Goal: Task Accomplishment & Management: Manage account settings

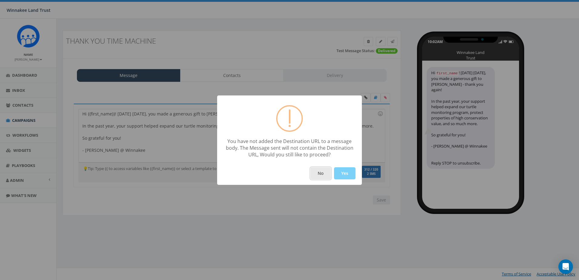
click at [323, 171] on button "No" at bounding box center [320, 173] width 21 height 12
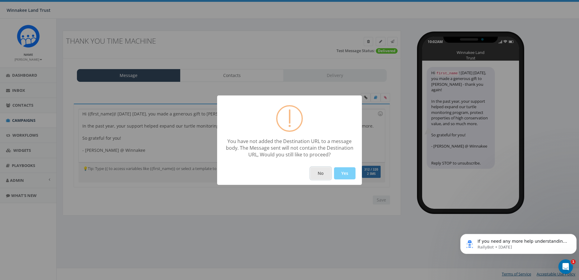
click at [325, 176] on button "No" at bounding box center [320, 173] width 21 height 12
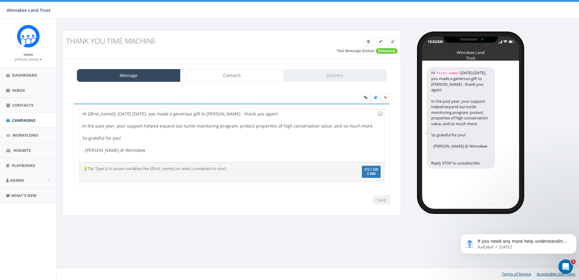
click at [384, 97] on icon at bounding box center [385, 98] width 3 height 4
click at [0, 0] on input "file" at bounding box center [0, 0] width 0 height 0
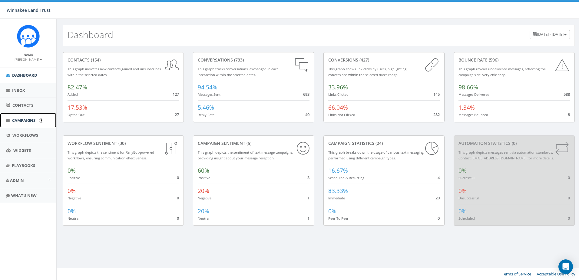
click at [21, 120] on span "Campaigns" at bounding box center [23, 119] width 23 height 5
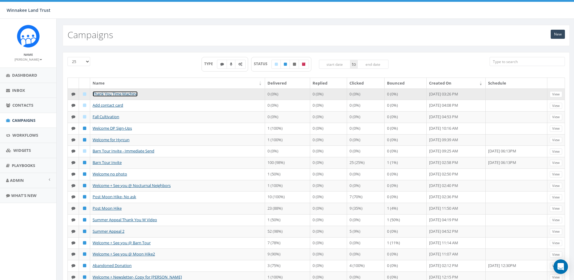
click at [119, 93] on link "Thank You Time Machine" at bounding box center [115, 93] width 45 height 5
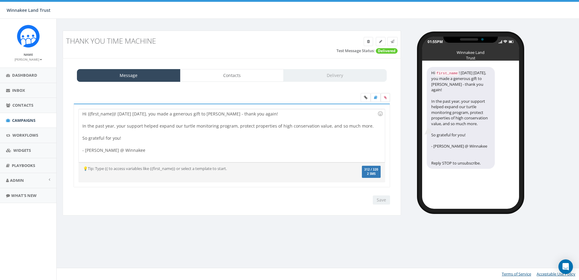
click at [383, 97] on label at bounding box center [385, 97] width 9 height 9
click at [0, 0] on input "file" at bounding box center [0, 0] width 0 height 0
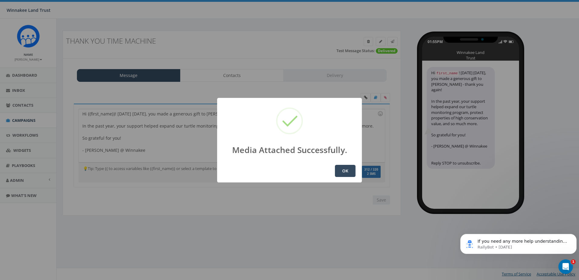
click at [352, 171] on button "OK" at bounding box center [345, 171] width 21 height 12
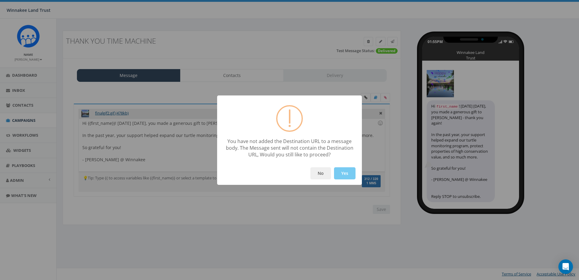
click at [346, 174] on button "Yes" at bounding box center [344, 173] width 21 height 12
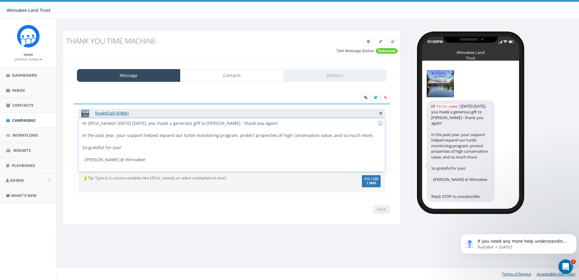
click at [142, 153] on div at bounding box center [229, 153] width 295 height 6
click at [387, 209] on input "Save" at bounding box center [381, 209] width 17 height 9
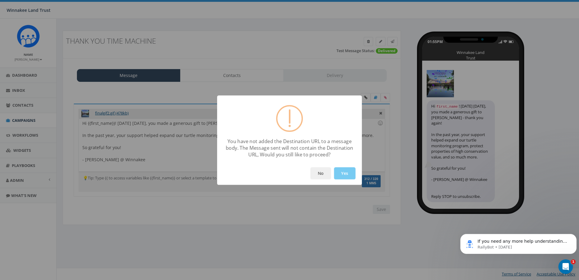
click at [336, 173] on button "Yes" at bounding box center [344, 173] width 21 height 12
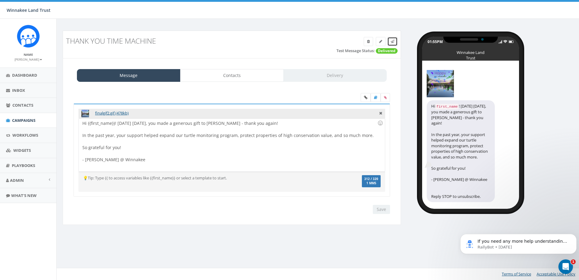
click at [394, 42] on icon at bounding box center [393, 42] width 4 height 4
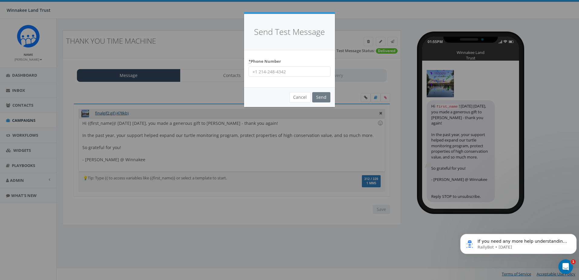
click at [298, 72] on input "* Phone Number" at bounding box center [290, 71] width 82 height 10
type input "8456254346"
click at [325, 98] on input "Send" at bounding box center [321, 97] width 18 height 10
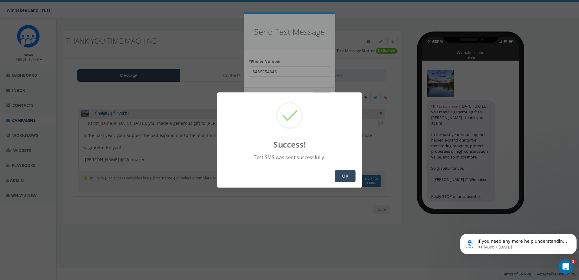
click at [342, 179] on button "OK" at bounding box center [345, 176] width 21 height 12
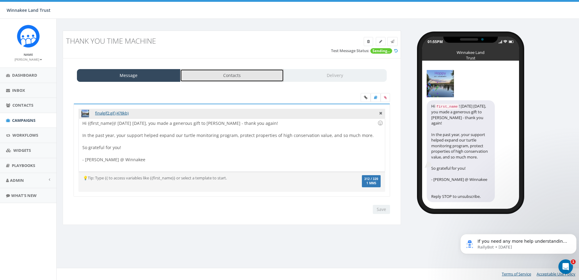
click at [239, 73] on link "Contacts" at bounding box center [232, 75] width 104 height 13
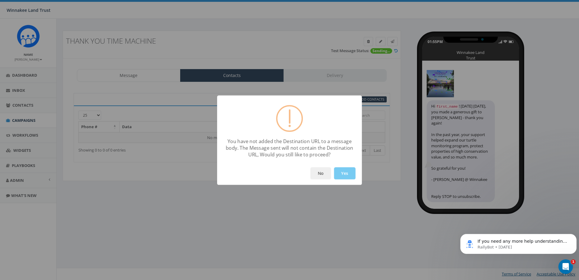
click at [349, 174] on button "Yes" at bounding box center [344, 173] width 21 height 12
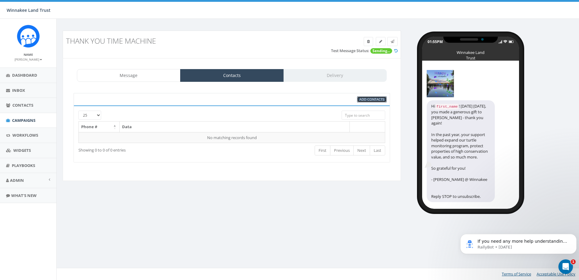
click at [373, 98] on span "Add Contacts" at bounding box center [371, 99] width 25 height 5
select select
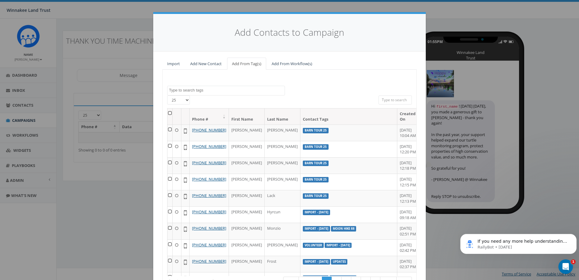
click at [198, 89] on textarea "Search" at bounding box center [227, 89] width 116 height 5
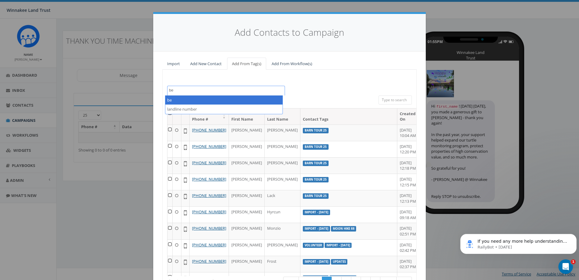
type textarea "ben"
drag, startPoint x: 199, startPoint y: 91, endPoint x: 163, endPoint y: 91, distance: 35.4
click at [163, 91] on div "2025/07/01 Barn Tour 25 DP opt-in EOY2024 Form Give HVG ID Import - 06/18/2025 …" at bounding box center [226, 91] width 127 height 10
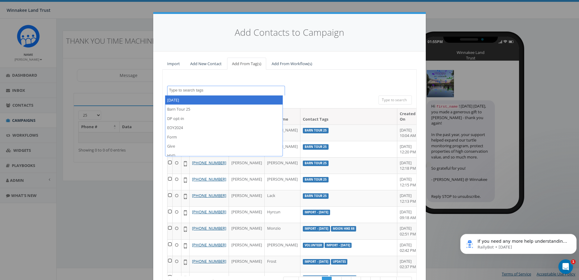
click at [381, 98] on input "search" at bounding box center [394, 99] width 33 height 9
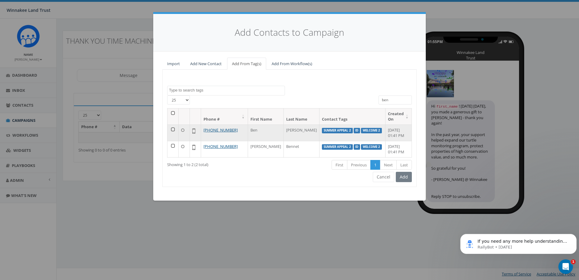
type input "ben"
click at [173, 128] on td at bounding box center [172, 132] width 11 height 16
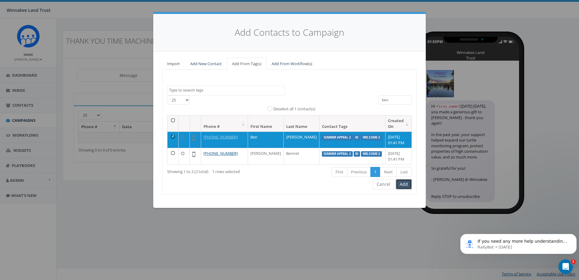
click at [401, 183] on button "Add" at bounding box center [404, 184] width 16 height 10
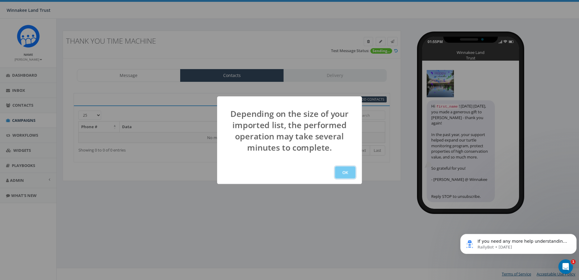
click at [348, 172] on button "OK" at bounding box center [345, 172] width 21 height 12
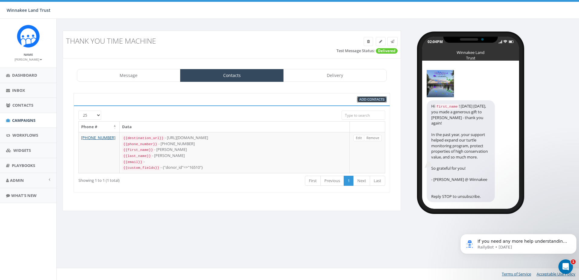
click at [377, 100] on span "Add Contacts" at bounding box center [371, 99] width 25 height 5
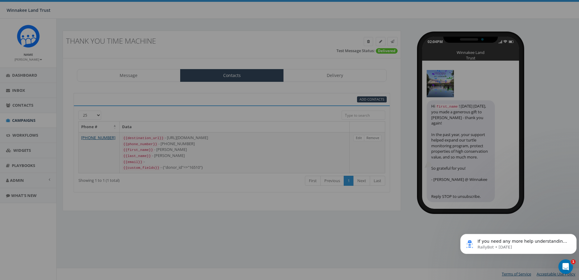
select select
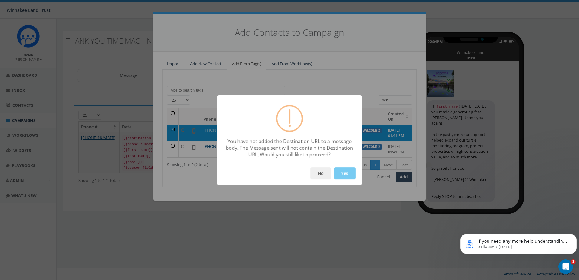
click at [348, 171] on button "Yes" at bounding box center [344, 173] width 21 height 12
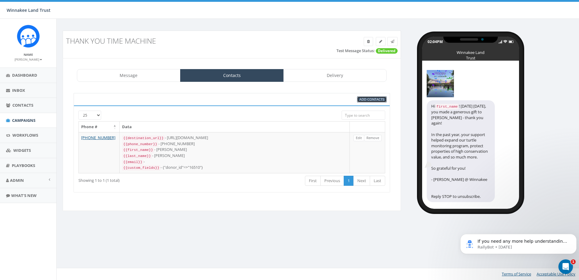
click at [371, 98] on span "Add Contacts" at bounding box center [371, 99] width 25 height 5
select select
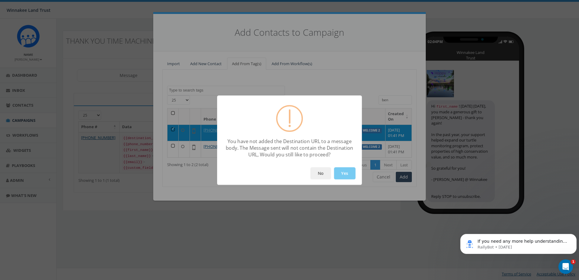
click at [347, 173] on button "Yes" at bounding box center [344, 173] width 21 height 12
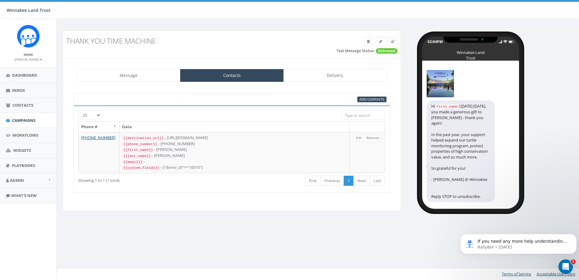
click at [374, 100] on span "Add Contacts" at bounding box center [371, 99] width 25 height 5
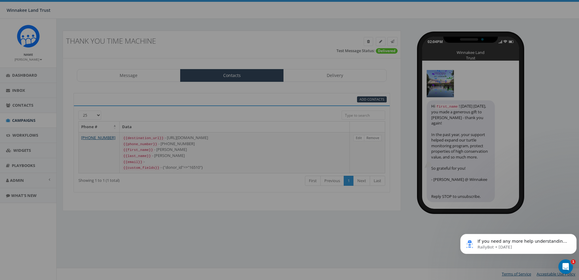
select select
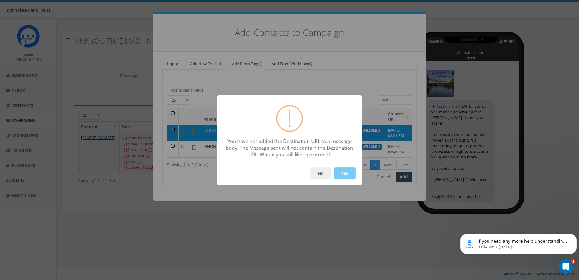
click at [344, 174] on button "Yes" at bounding box center [344, 173] width 21 height 12
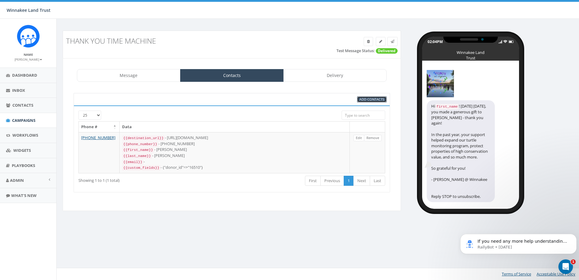
click at [371, 98] on span "Add Contacts" at bounding box center [371, 99] width 25 height 5
select select
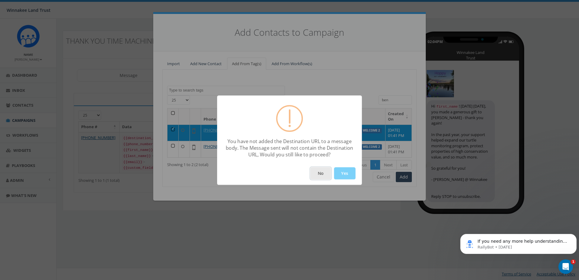
click at [325, 173] on button "No" at bounding box center [320, 173] width 21 height 12
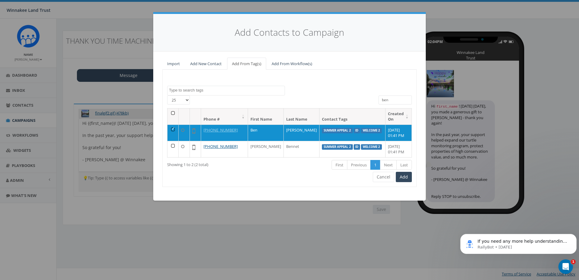
drag, startPoint x: 388, startPoint y: 99, endPoint x: 376, endPoint y: 99, distance: 11.8
click at [376, 99] on div "ben" at bounding box center [395, 100] width 42 height 11
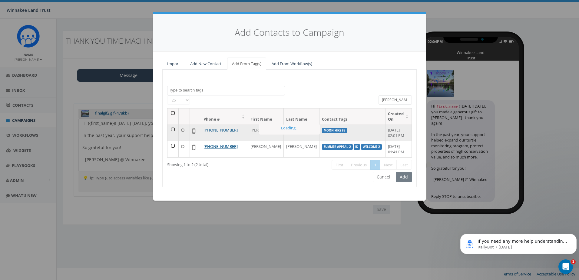
type input "paula"
click at [173, 129] on td at bounding box center [172, 132] width 11 height 16
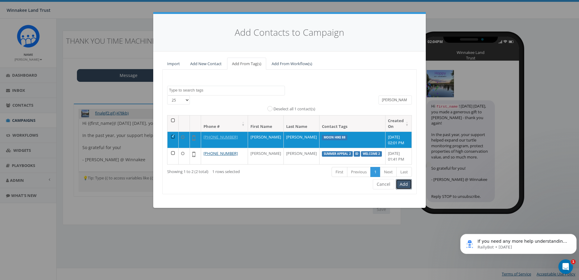
click at [408, 184] on button "Add" at bounding box center [404, 184] width 16 height 10
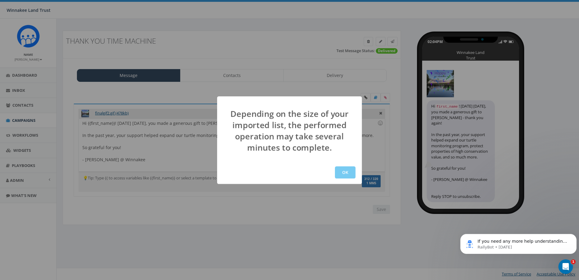
click at [348, 173] on button "OK" at bounding box center [345, 172] width 21 height 12
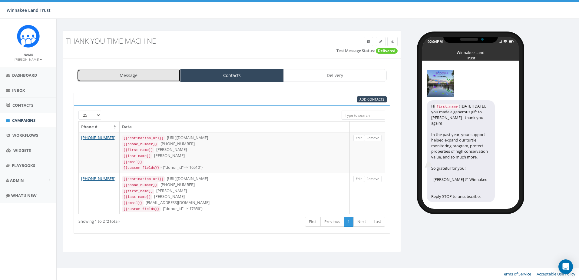
click at [135, 78] on link "Message" at bounding box center [129, 75] width 104 height 13
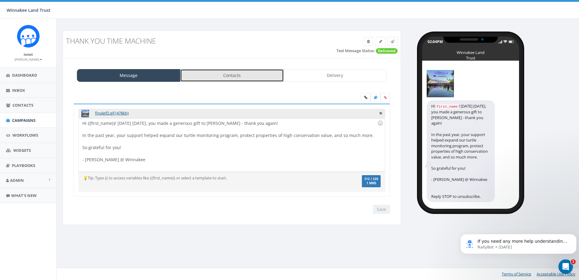
click at [258, 79] on link "Contacts" at bounding box center [232, 75] width 104 height 13
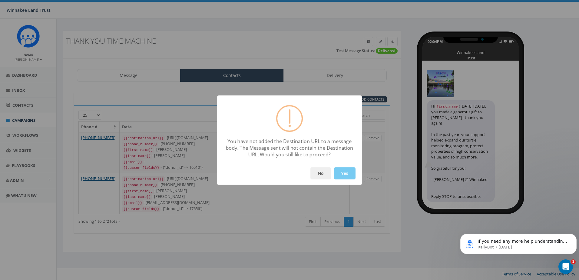
click at [346, 171] on button "Yes" at bounding box center [344, 173] width 21 height 12
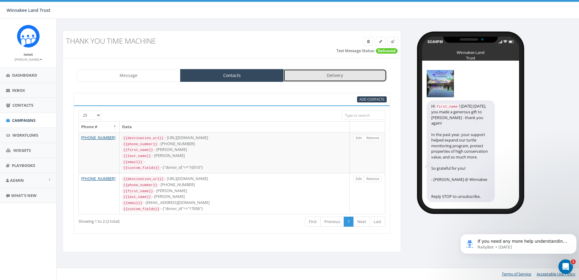
click at [325, 77] on link "Delivery" at bounding box center [335, 75] width 104 height 13
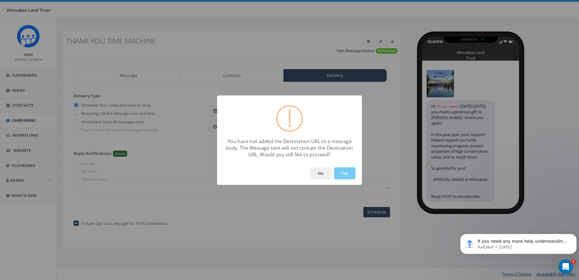
click at [347, 173] on button "Yes" at bounding box center [344, 173] width 21 height 12
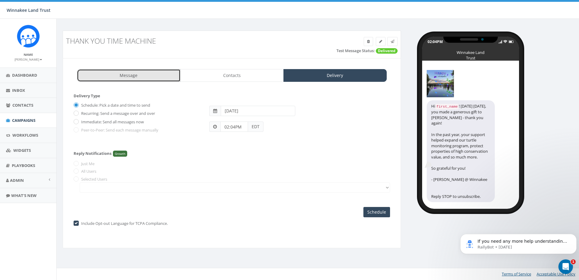
click at [146, 77] on link "Message" at bounding box center [129, 75] width 104 height 13
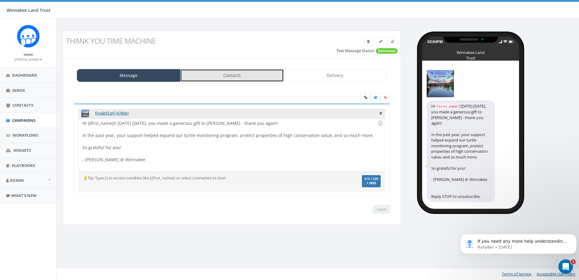
click at [253, 77] on link "Contacts" at bounding box center [232, 75] width 104 height 13
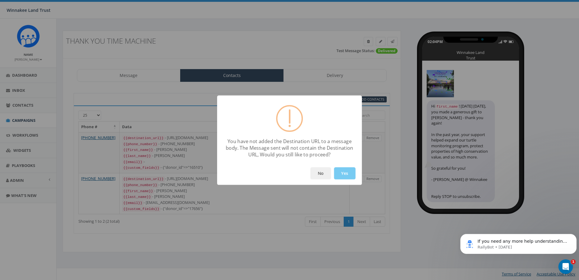
click at [344, 173] on button "Yes" at bounding box center [344, 173] width 21 height 12
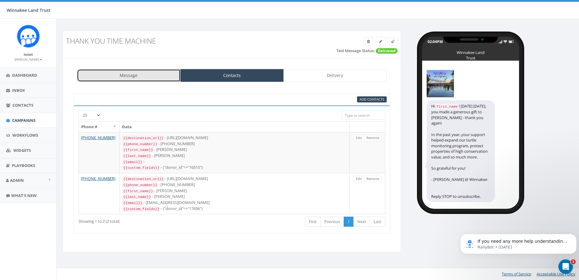
click at [140, 78] on link "Message" at bounding box center [129, 75] width 104 height 13
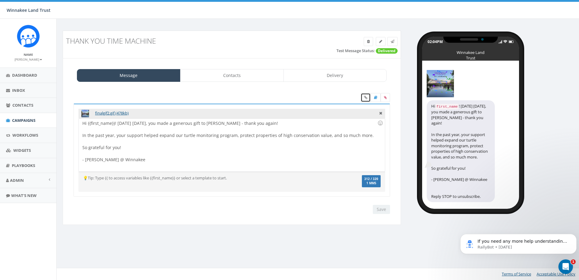
click at [367, 97] on link at bounding box center [366, 97] width 10 height 9
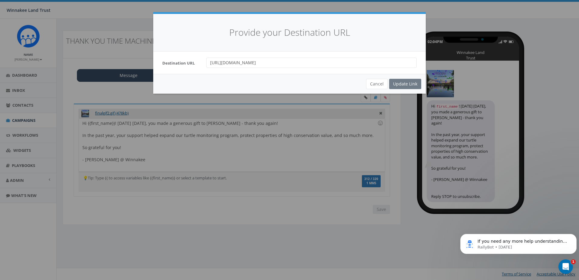
drag, startPoint x: 296, startPoint y: 65, endPoint x: 186, endPoint y: 61, distance: 110.3
click at [186, 61] on div "Destination URL [URL][DOMAIN_NAME]" at bounding box center [289, 63] width 263 height 10
click at [400, 83] on div "Cancel Update Link" at bounding box center [289, 84] width 272 height 20
click at [377, 83] on button "Cancel" at bounding box center [376, 84] width 21 height 10
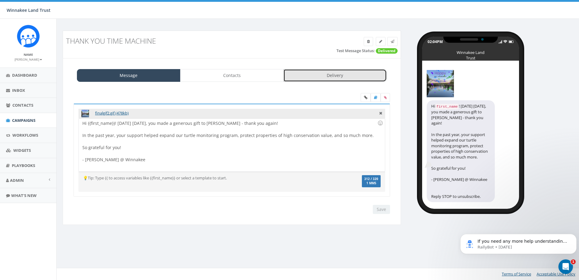
click at [340, 72] on link "Delivery" at bounding box center [335, 75] width 104 height 13
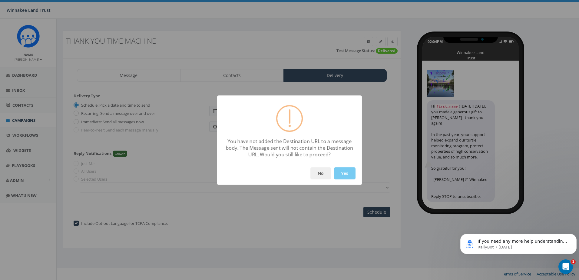
click at [355, 176] on button "Yes" at bounding box center [344, 173] width 21 height 12
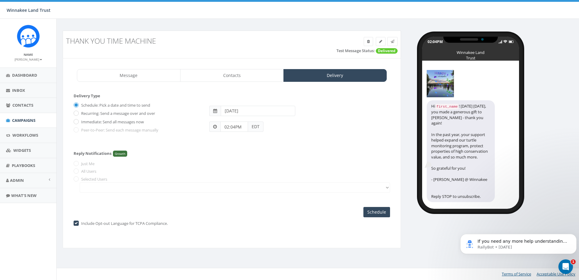
click at [79, 121] on div "Immediate: Send all messages now" at bounding box center [137, 121] width 127 height 8
click at [76, 121] on input "Immediate: Send all messages now" at bounding box center [76, 122] width 4 height 4
radio input "true"
